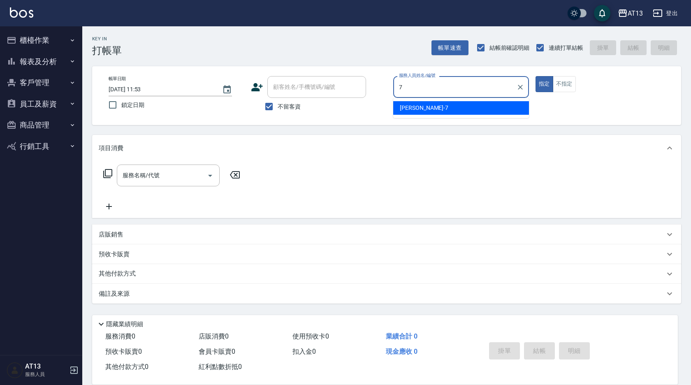
drag, startPoint x: 478, startPoint y: 107, endPoint x: 513, endPoint y: 113, distance: 35.6
click at [479, 107] on div "[PERSON_NAME]-7" at bounding box center [461, 108] width 136 height 14
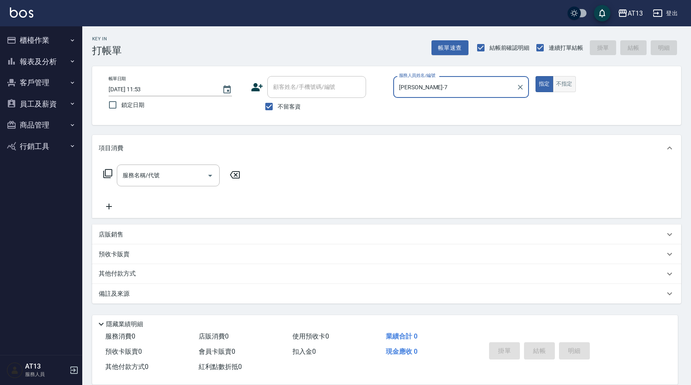
type input "[PERSON_NAME]-7"
click at [563, 83] on button "不指定" at bounding box center [564, 84] width 23 height 16
click at [157, 175] on div "服務名稱/代號 服務名稱/代號" at bounding box center [168, 176] width 103 height 22
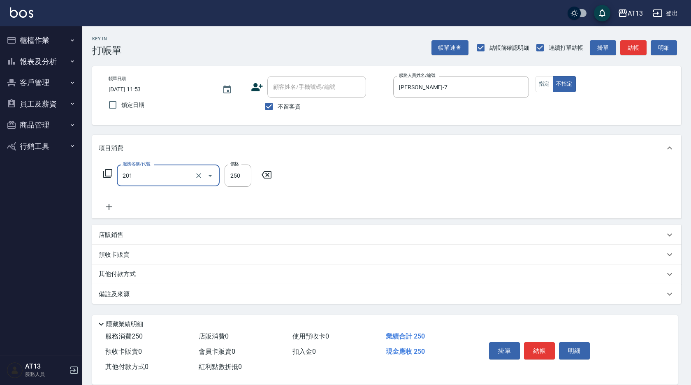
type input "洗髮(201)"
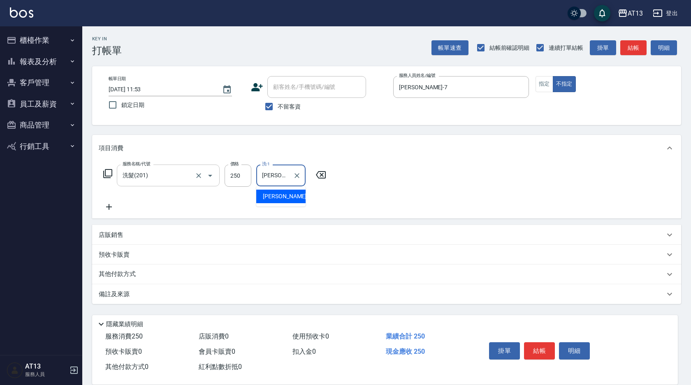
type input "[PERSON_NAME]妡-30"
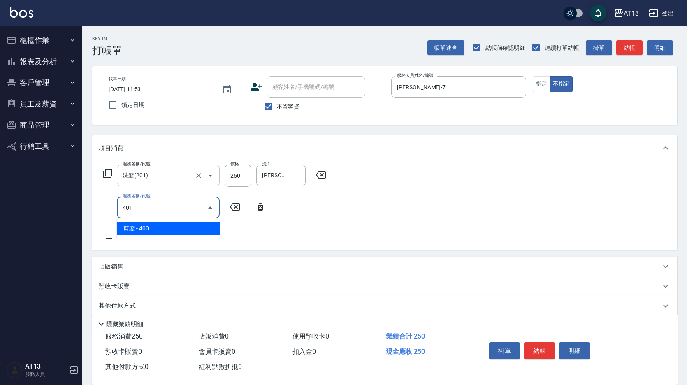
type input "剪髮(401)"
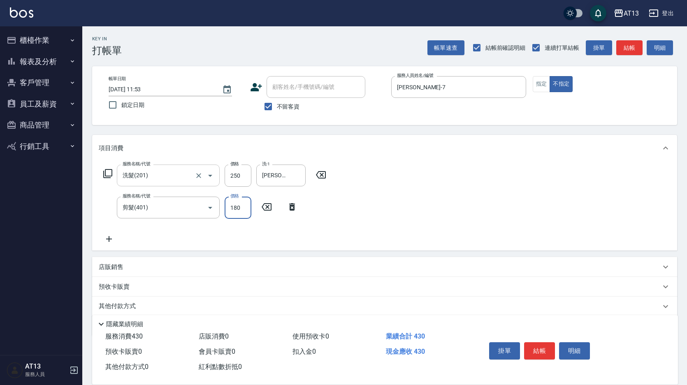
type input "180"
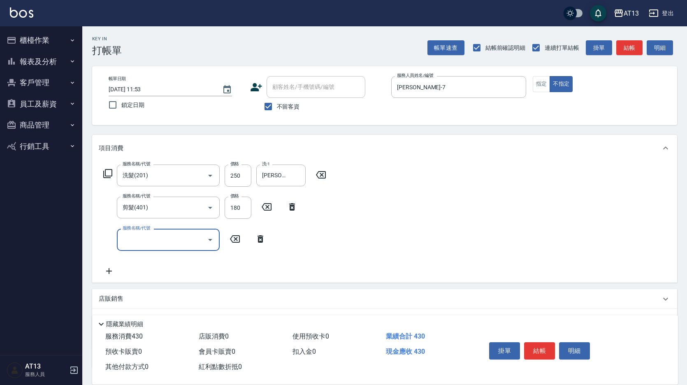
click at [432, 227] on div "服務名稱/代號 洗髮(201) 服務名稱/代號 價格 250 價格 洗-1 [PERSON_NAME]妡-30 洗-1 服務名稱/代號 剪髮(401) 服務名…" at bounding box center [384, 221] width 585 height 121
click at [546, 342] on button "結帳" at bounding box center [539, 350] width 31 height 17
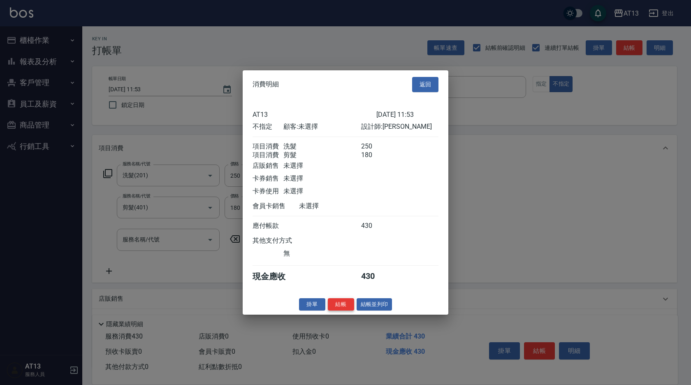
click at [333, 309] on button "結帳" at bounding box center [341, 304] width 26 height 13
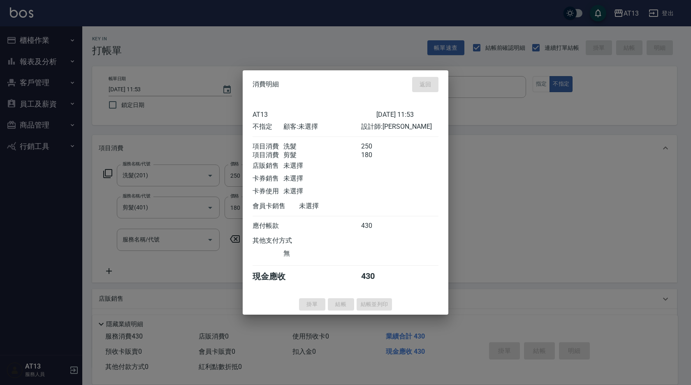
type input "[DATE] 13:24"
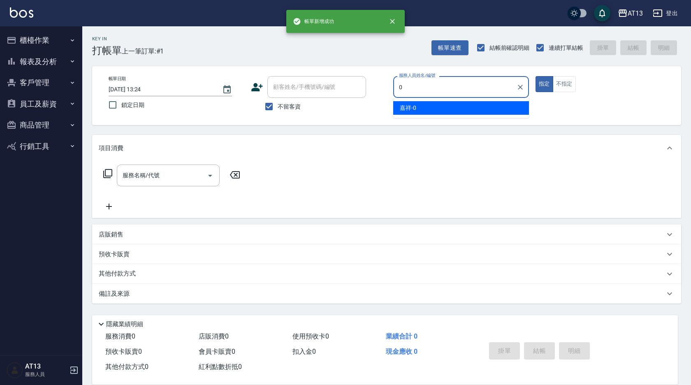
click at [455, 104] on div "嘉祥 -0" at bounding box center [461, 108] width 136 height 14
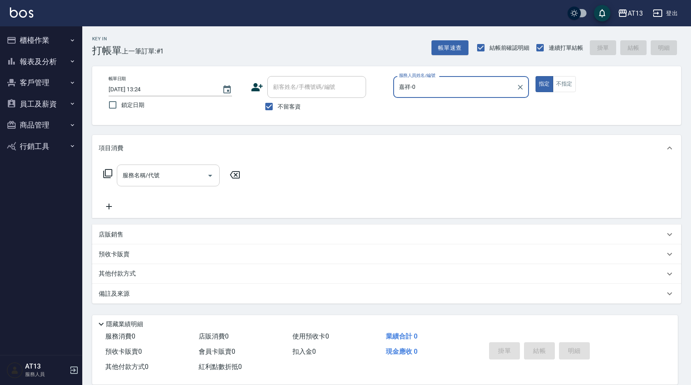
type input "嘉祥-0"
click at [197, 179] on input "服務名稱/代號" at bounding box center [162, 175] width 83 height 14
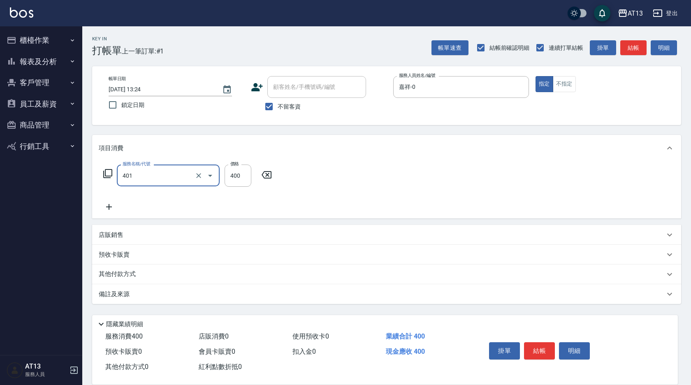
type input "剪髮(401)"
click at [448, 179] on div "服務名稱/代號 剪髮(401) 服務名稱/代號 價格 400 價格" at bounding box center [386, 189] width 589 height 57
click at [535, 346] on button "結帳" at bounding box center [539, 350] width 31 height 17
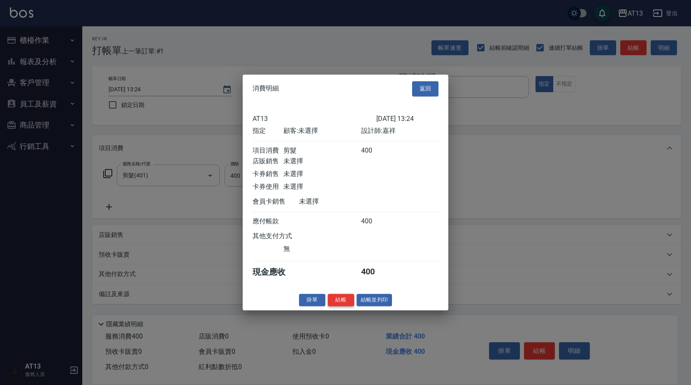
click at [339, 305] on button "結帳" at bounding box center [341, 300] width 26 height 13
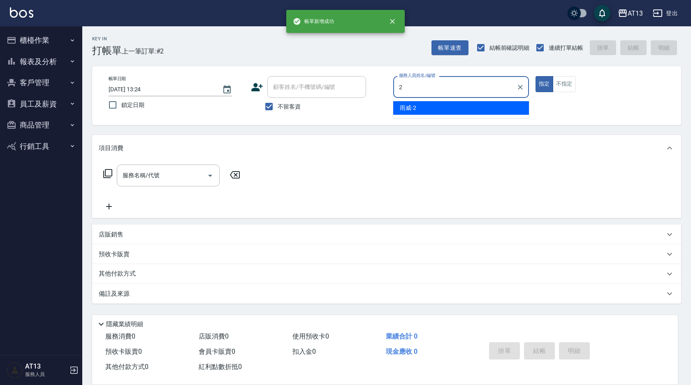
click at [486, 106] on div "雨威 -2" at bounding box center [461, 108] width 136 height 14
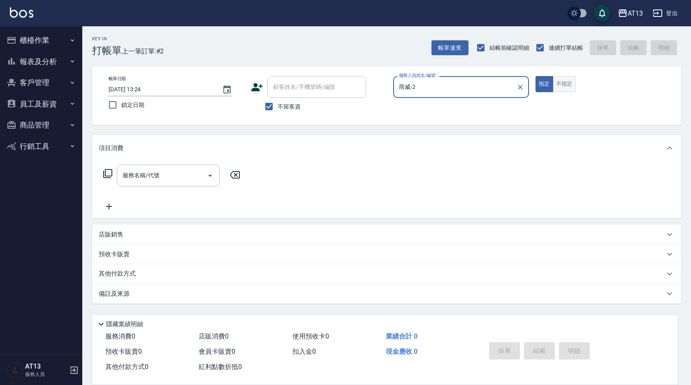
type input "雨威-2"
click at [558, 90] on button "不指定" at bounding box center [564, 84] width 23 height 16
click at [166, 173] on input "服務名稱/代號" at bounding box center [162, 175] width 83 height 14
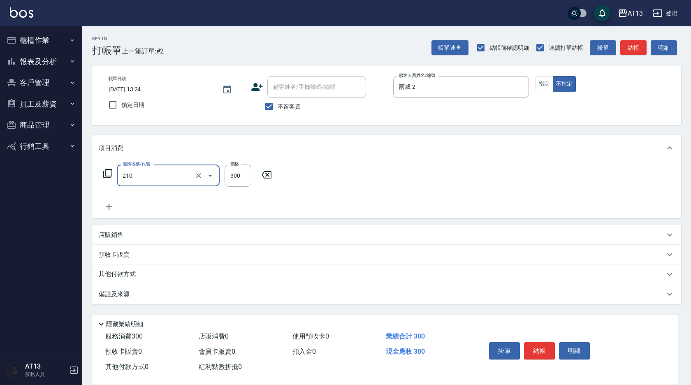
type input "[PERSON_NAME]洗髮精(210)"
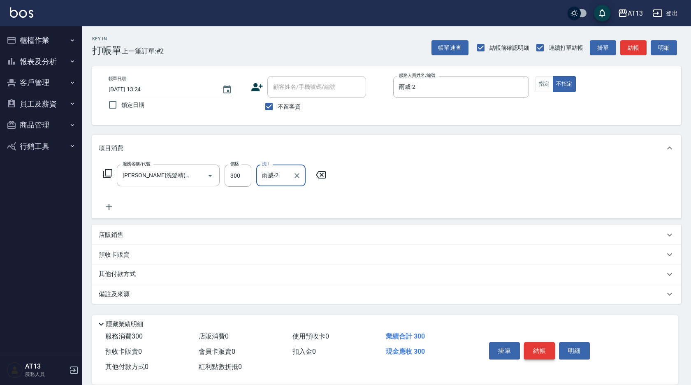
type input "雨威-2"
click at [548, 349] on button "結帳" at bounding box center [539, 350] width 31 height 17
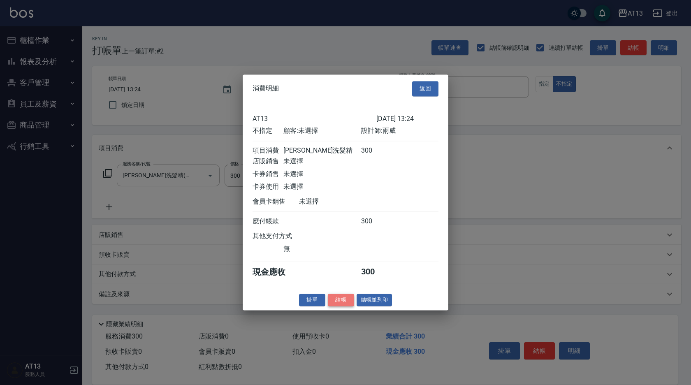
click at [337, 304] on button "結帳" at bounding box center [341, 300] width 26 height 13
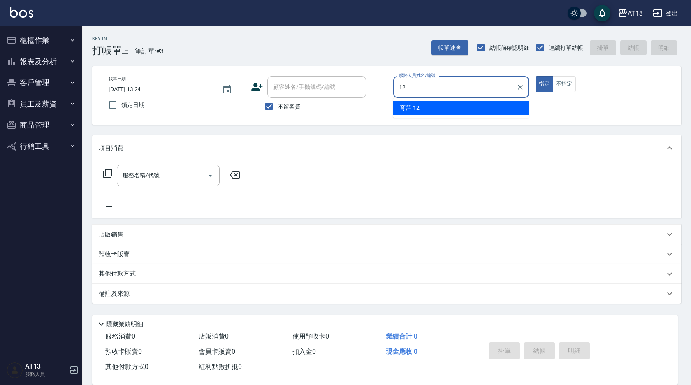
click at [425, 101] on div "育[PERSON_NAME] -12" at bounding box center [461, 108] width 136 height 14
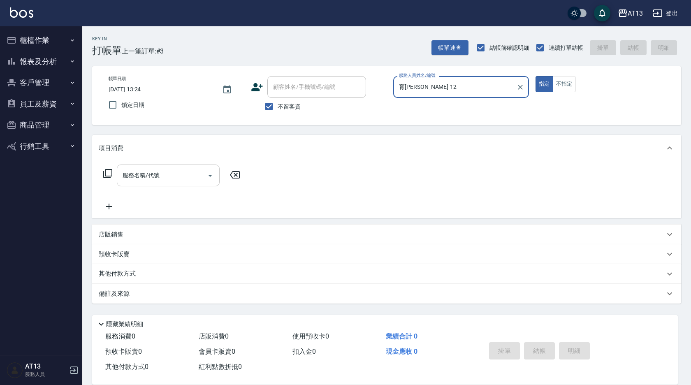
type input "育[PERSON_NAME]-12"
click at [161, 181] on input "服務名稱/代號" at bounding box center [162, 175] width 83 height 14
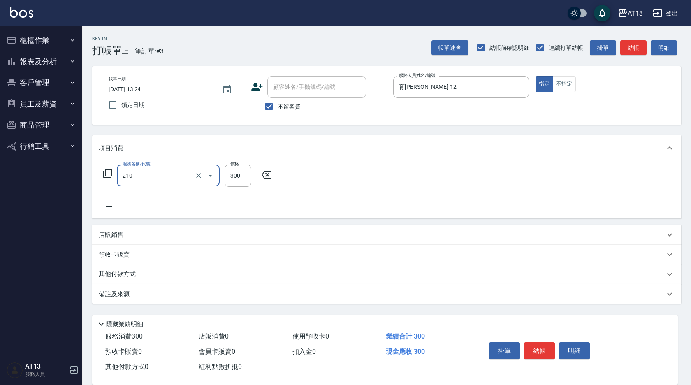
type input "[PERSON_NAME]洗髮精(210)"
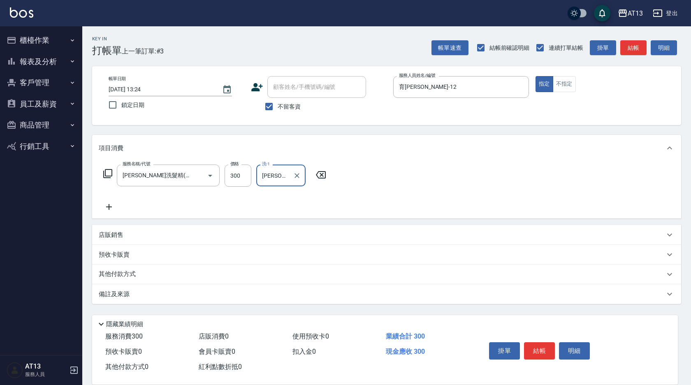
type input "[PERSON_NAME]-33"
click at [446, 211] on div "服務名稱/代號 [PERSON_NAME]洗髮精(210) 服務名稱/代號 價格 300 價格 洗-1 [PERSON_NAME]-33 洗-1" at bounding box center [386, 189] width 589 height 57
click at [544, 356] on div "掛單 結帳 明細" at bounding box center [539, 352] width 107 height 26
click at [542, 346] on button "結帳" at bounding box center [539, 350] width 31 height 17
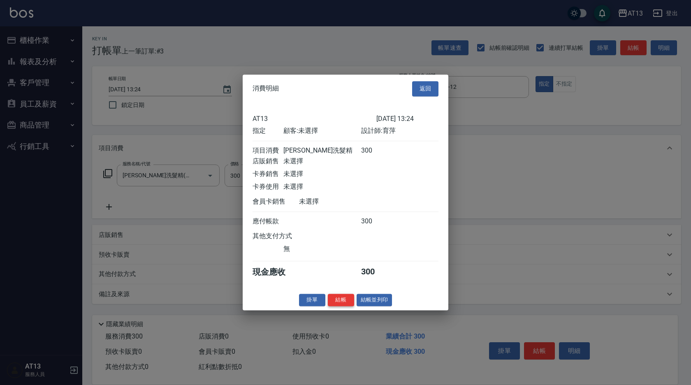
click at [339, 304] on button "結帳" at bounding box center [341, 300] width 26 height 13
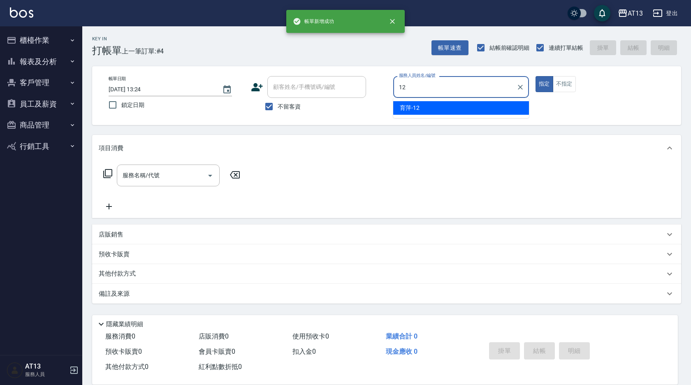
click at [419, 107] on span "育[PERSON_NAME] -12" at bounding box center [410, 108] width 20 height 9
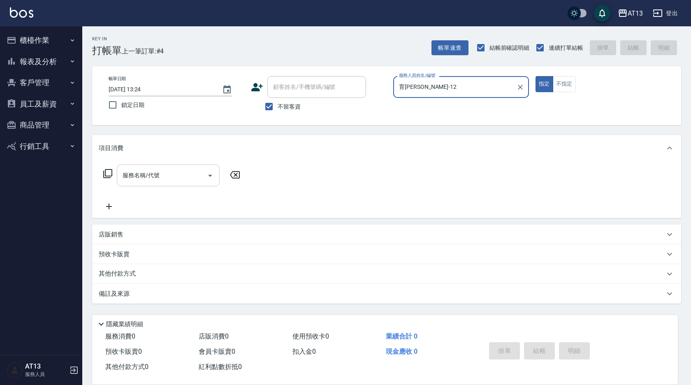
type input "育[PERSON_NAME]-12"
click at [154, 174] on input "服務名稱/代號" at bounding box center [162, 175] width 83 height 14
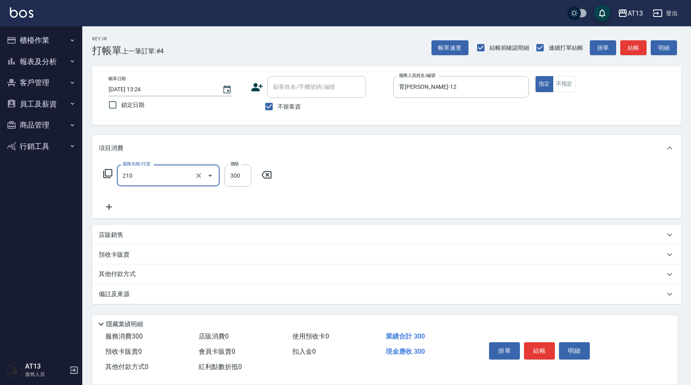
type input "[PERSON_NAME]洗髮精(210)"
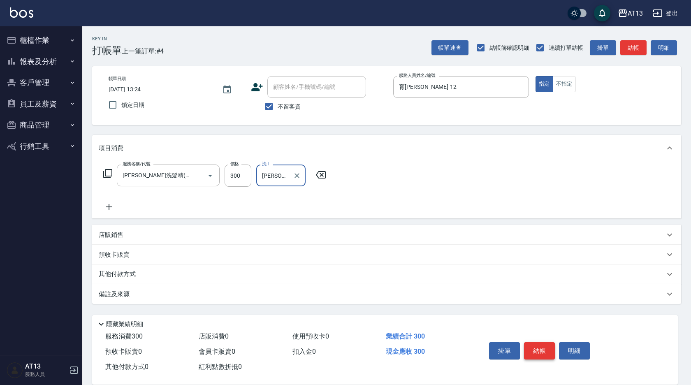
type input "[PERSON_NAME]-28"
click at [535, 342] on button "結帳" at bounding box center [539, 350] width 31 height 17
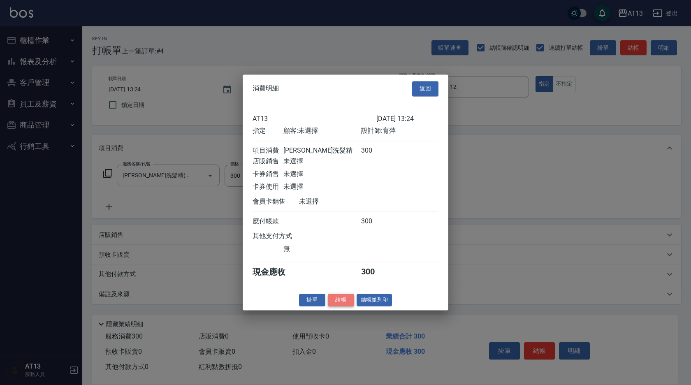
click at [344, 303] on button "結帳" at bounding box center [341, 300] width 26 height 13
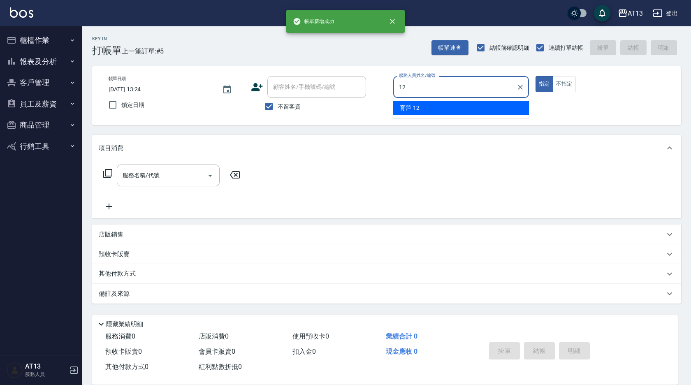
click at [423, 108] on div "育[PERSON_NAME] -12" at bounding box center [461, 108] width 136 height 14
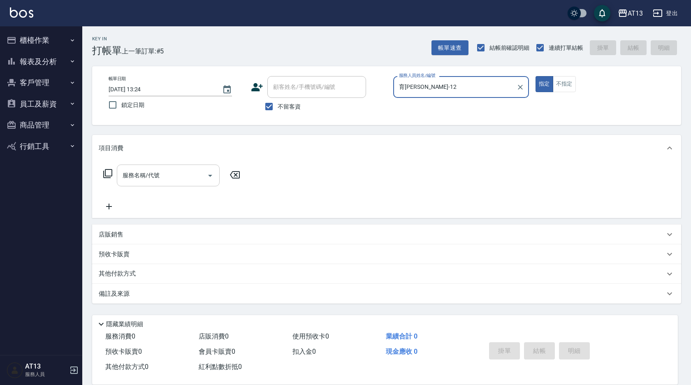
type input "育[PERSON_NAME]-12"
click at [173, 174] on input "服務名稱/代號" at bounding box center [162, 175] width 83 height 14
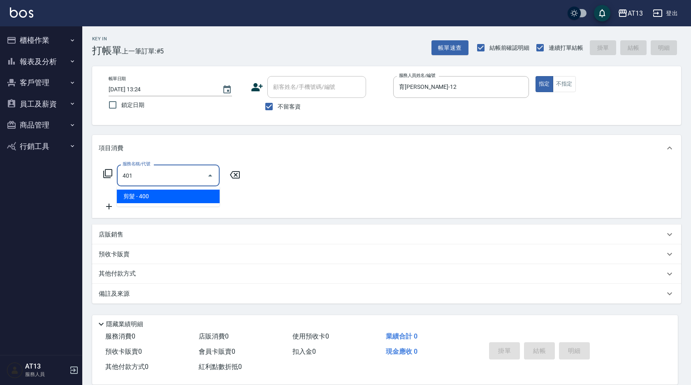
type input "剪髮(401)"
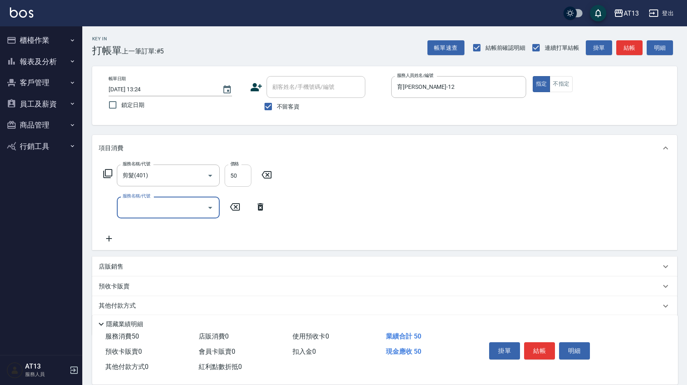
click at [235, 170] on input "50" at bounding box center [238, 176] width 27 height 22
type input "500"
click at [354, 177] on div "服務名稱/代號 剪髮(401) 服務名稱/代號 價格 500 價格 服務名稱/代號 服務名稱/代號" at bounding box center [384, 205] width 585 height 89
click at [545, 352] on button "結帳" at bounding box center [539, 350] width 31 height 17
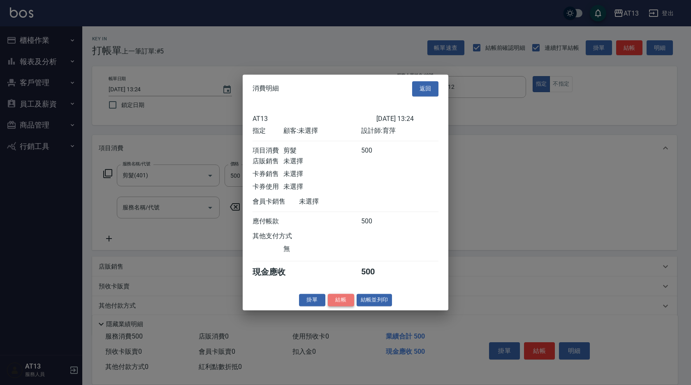
click at [348, 305] on button "結帳" at bounding box center [341, 300] width 26 height 13
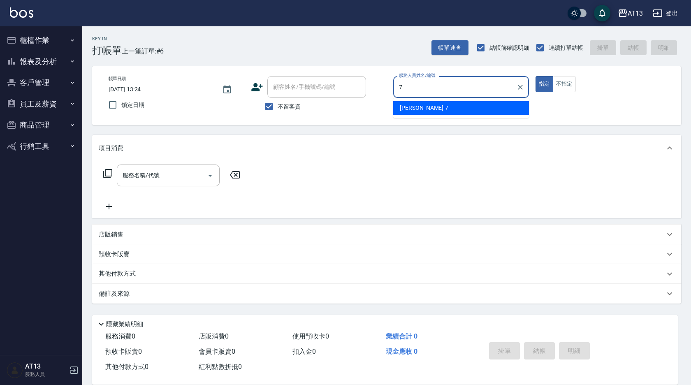
click at [404, 113] on div "[PERSON_NAME]-7" at bounding box center [461, 108] width 136 height 14
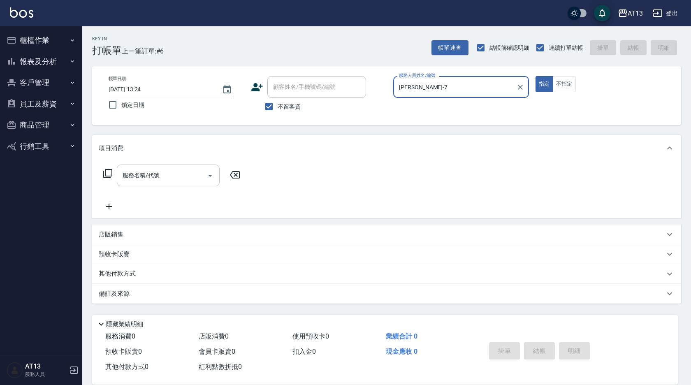
type input "[PERSON_NAME]-7"
click at [193, 178] on input "服務名稱/代號" at bounding box center [162, 175] width 83 height 14
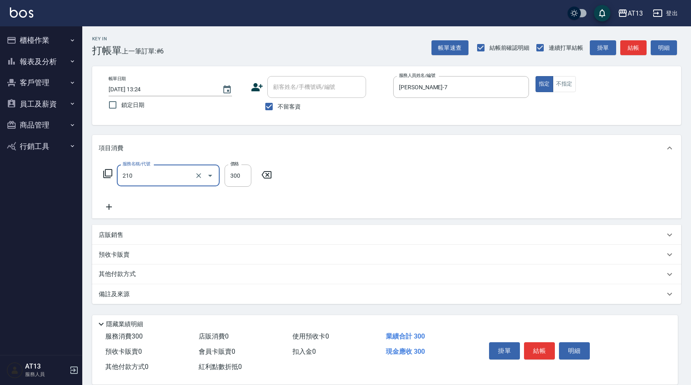
type input "[PERSON_NAME]洗髮精(210)"
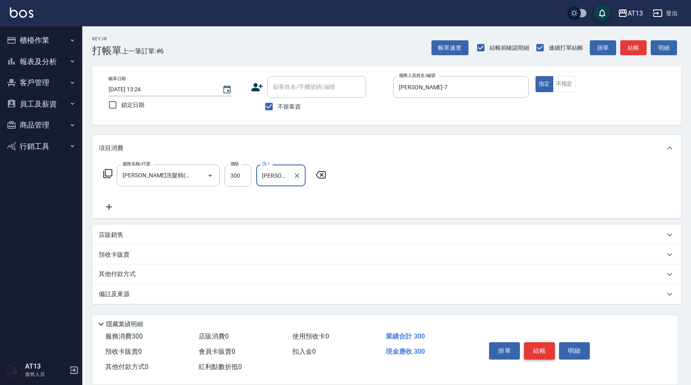
type input "[PERSON_NAME]-33"
click at [546, 346] on button "結帳" at bounding box center [539, 350] width 31 height 17
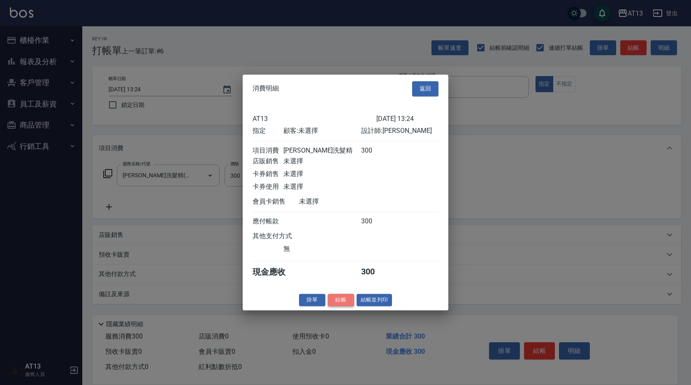
click at [342, 303] on button "結帳" at bounding box center [341, 300] width 26 height 13
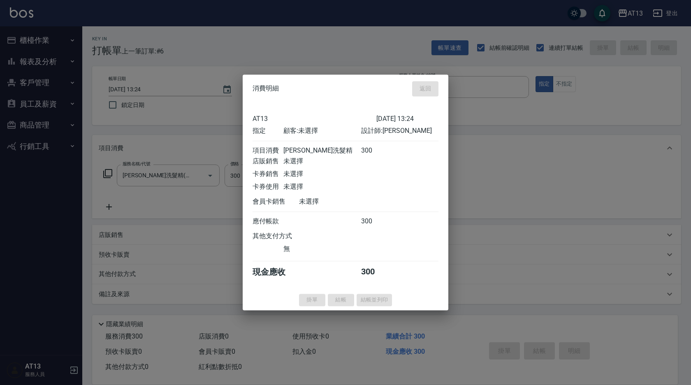
type input "[DATE] 13:25"
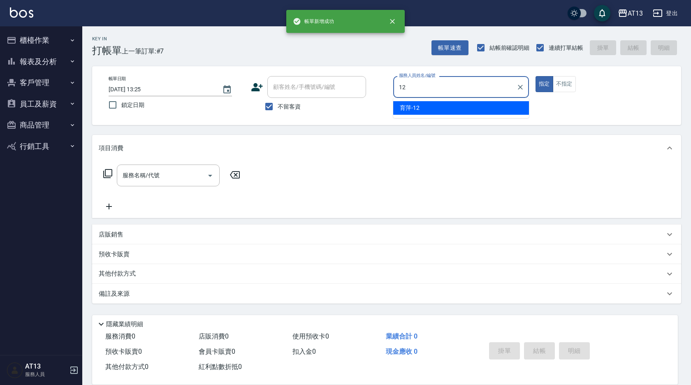
click at [430, 103] on div "育[PERSON_NAME] -12" at bounding box center [461, 108] width 136 height 14
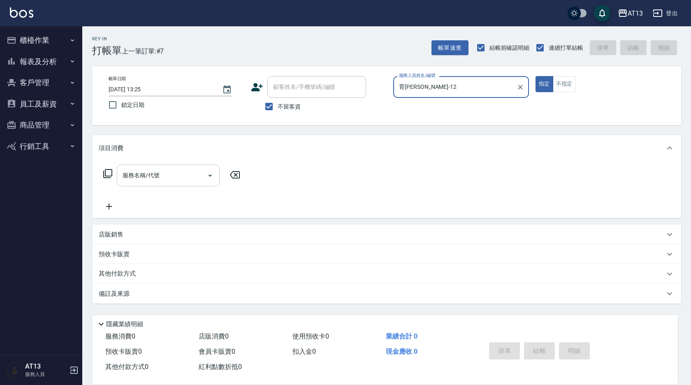
type input "育[PERSON_NAME]-12"
click at [182, 177] on input "服務名稱/代號" at bounding box center [162, 175] width 83 height 14
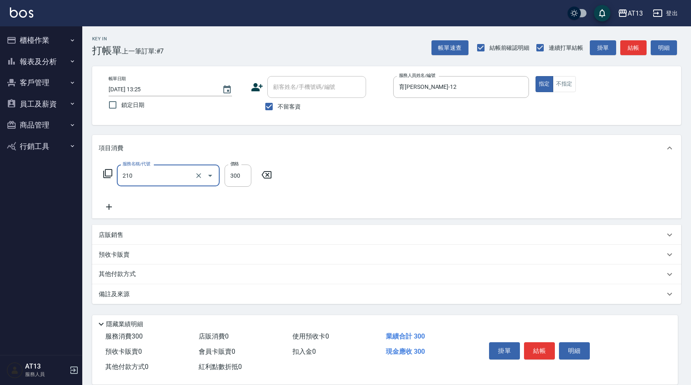
type input "[PERSON_NAME]洗髮精(210)"
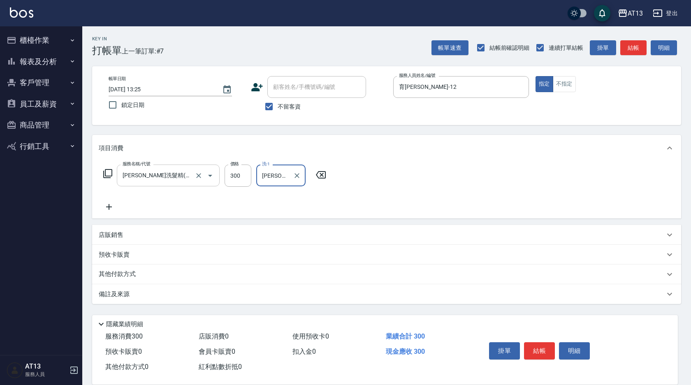
type input "[PERSON_NAME]-31"
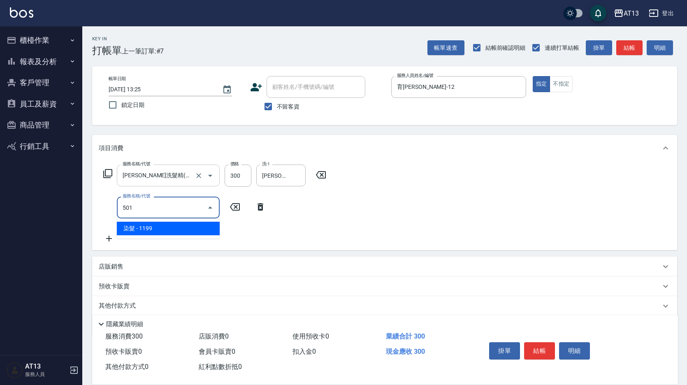
type input "染髮(501)"
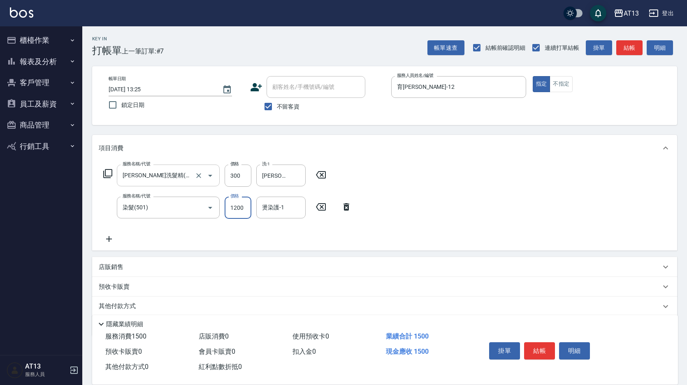
type input "1200"
type input "[PERSON_NAME]-31"
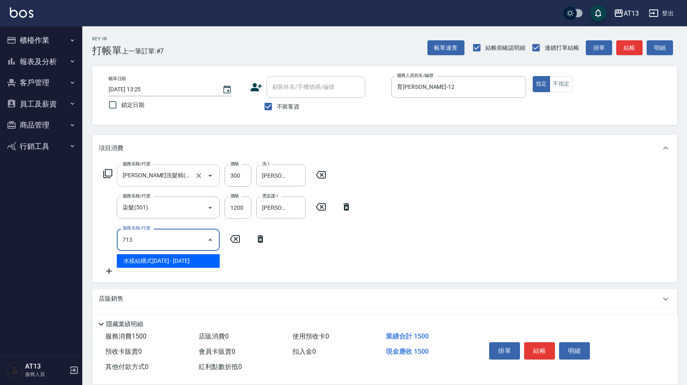
type input "水樣結構式1200(713)"
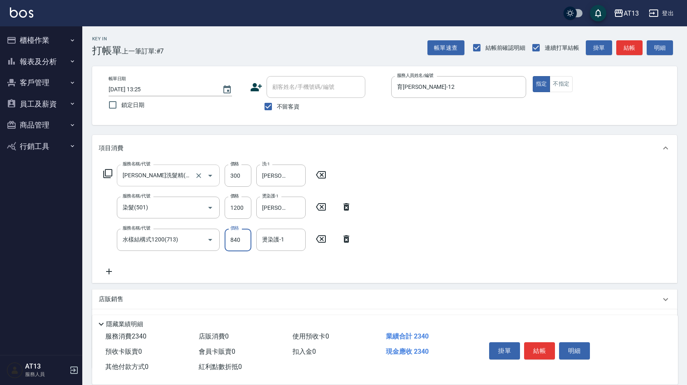
type input "840"
type input "[PERSON_NAME]-31"
click at [541, 348] on button "結帳" at bounding box center [539, 350] width 31 height 17
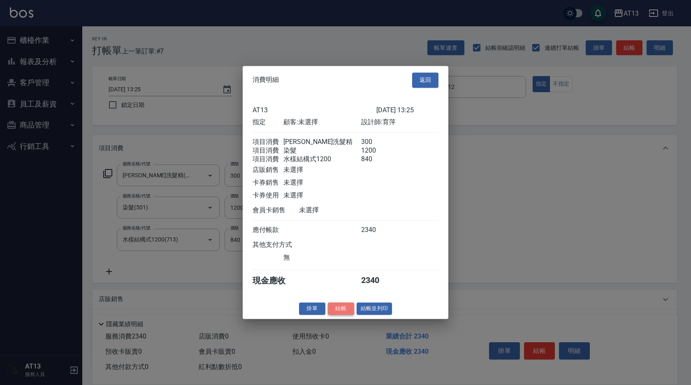
click at [345, 315] on button "結帳" at bounding box center [341, 308] width 26 height 13
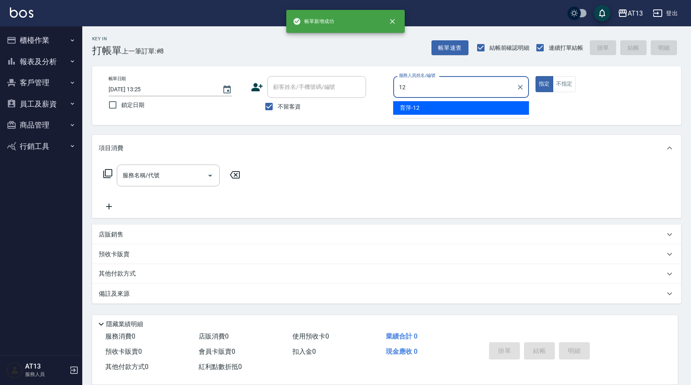
click at [490, 112] on div "育[PERSON_NAME] -12" at bounding box center [461, 108] width 136 height 14
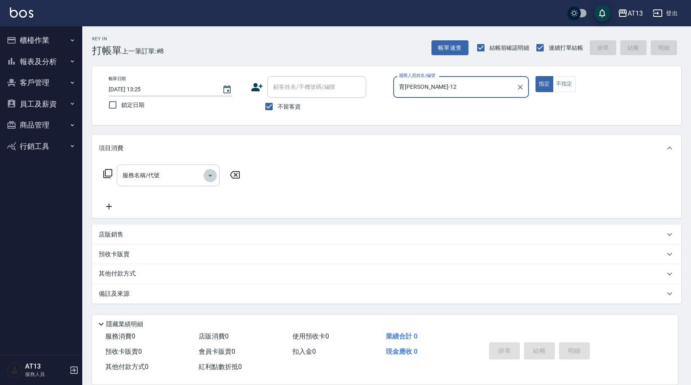
click at [206, 172] on icon "Open" at bounding box center [210, 176] width 10 height 10
type input "育[PERSON_NAME]-12"
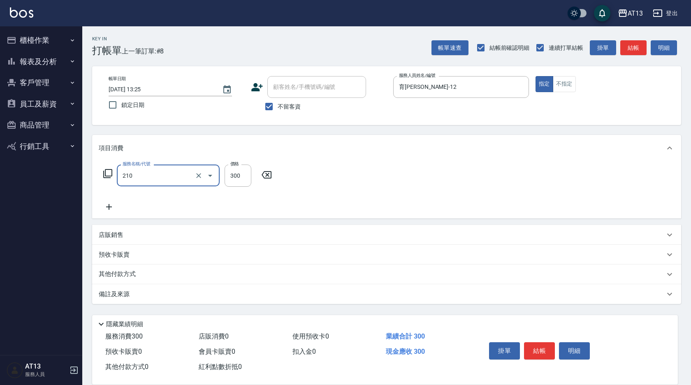
type input "[PERSON_NAME]洗髮精(210)"
type input "300"
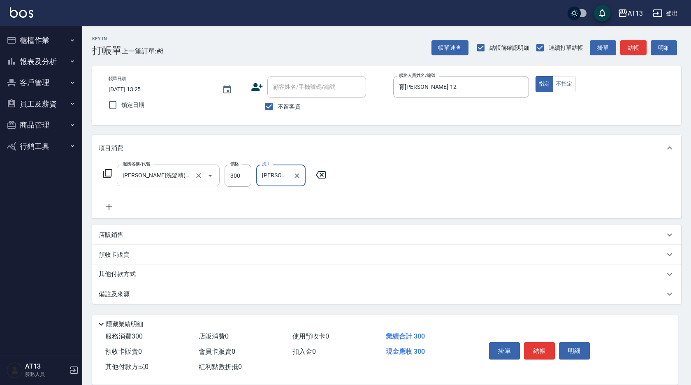
type input "[PERSON_NAME]妡-30"
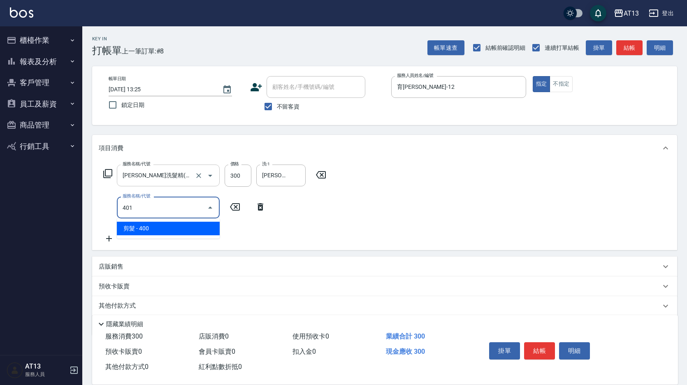
type input "剪髮(401)"
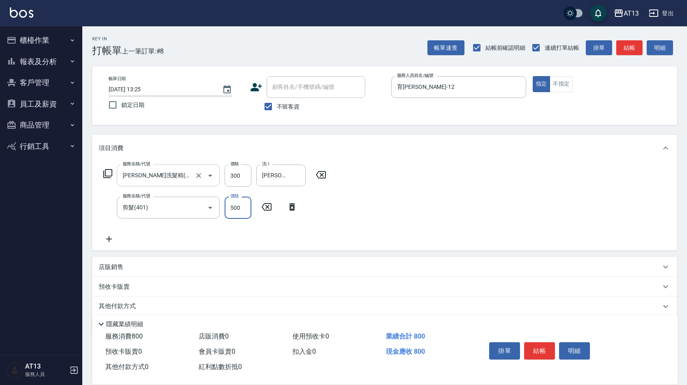
type input "500"
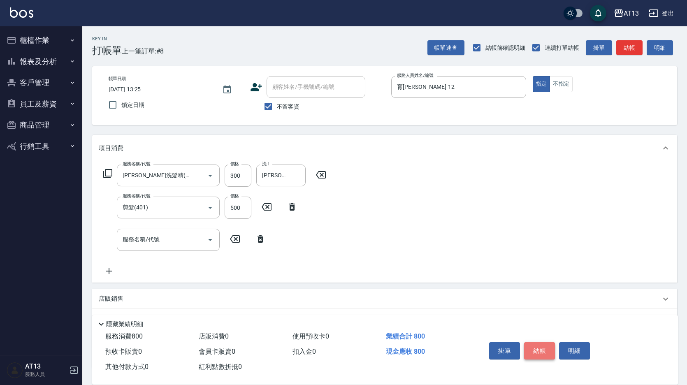
click at [549, 343] on button "結帳" at bounding box center [539, 350] width 31 height 17
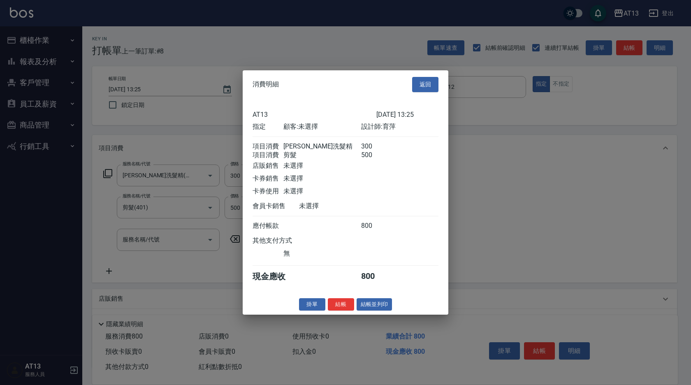
click at [346, 311] on button "結帳" at bounding box center [341, 304] width 26 height 13
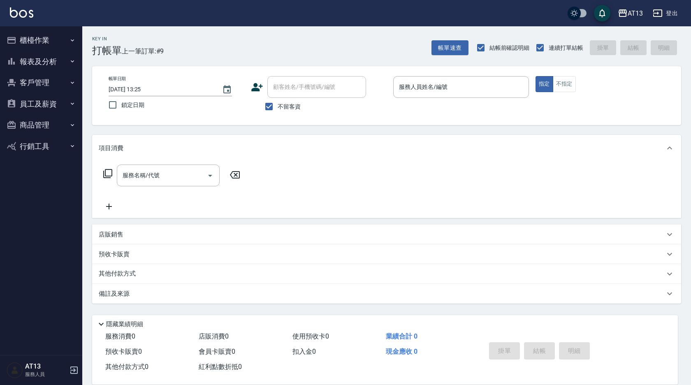
click at [483, 238] on div "店販銷售" at bounding box center [382, 234] width 566 height 9
